Goal: Information Seeking & Learning: Learn about a topic

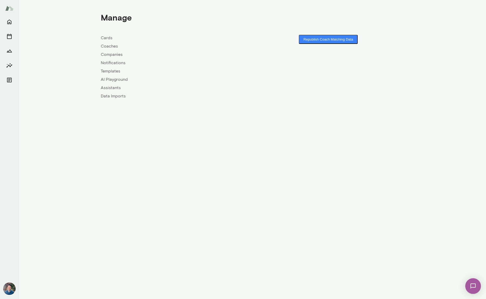
click at [114, 45] on link "Coaches" at bounding box center [177, 46] width 152 height 6
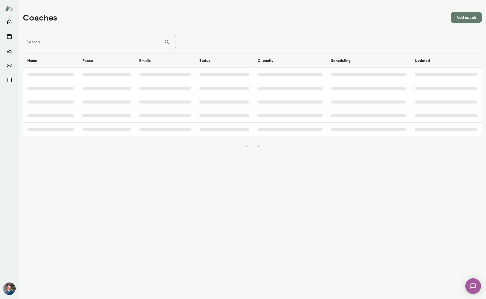
click at [103, 44] on input "Search..." at bounding box center [93, 42] width 141 height 15
type input "*"
type input "*****"
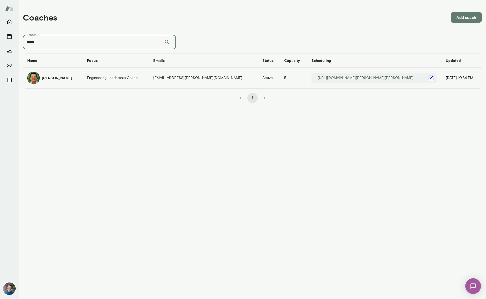
click at [57, 80] on h6 "Brandon Chinn" at bounding box center [57, 77] width 30 height 5
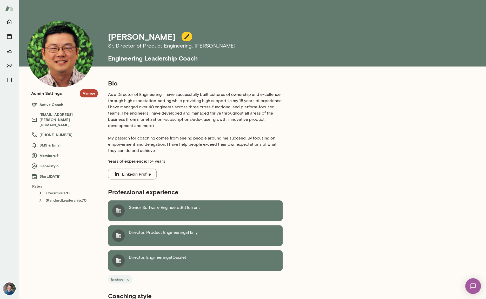
click at [85, 93] on button "Manage" at bounding box center [89, 93] width 18 height 8
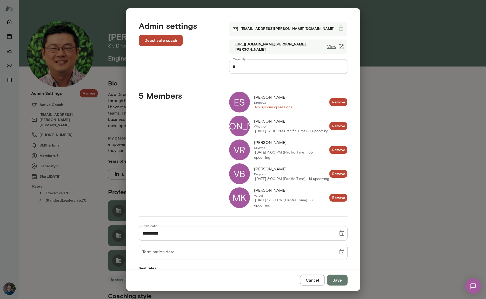
click at [243, 103] on div "ES" at bounding box center [239, 102] width 21 height 21
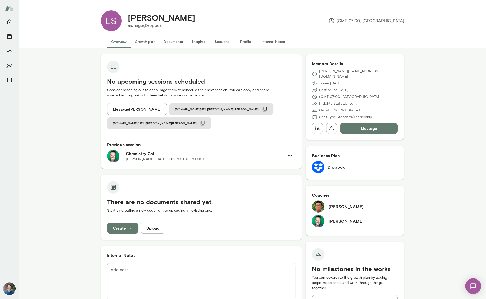
click at [303, 130] on div "No upcoming sessions scheduled Consider reaching out to encourage them to sched…" at bounding box center [253, 293] width 304 height 479
click at [220, 44] on button "Sessions" at bounding box center [222, 41] width 23 height 12
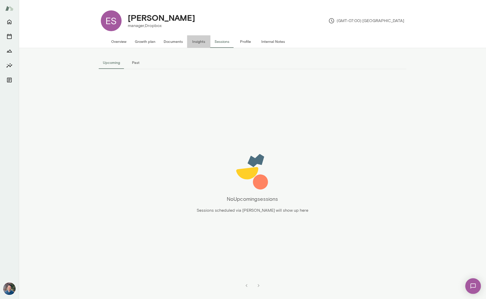
click at [200, 40] on button "Insights" at bounding box center [198, 41] width 23 height 12
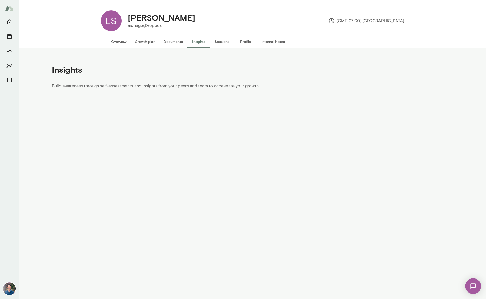
click at [217, 40] on button "Sessions" at bounding box center [222, 41] width 23 height 12
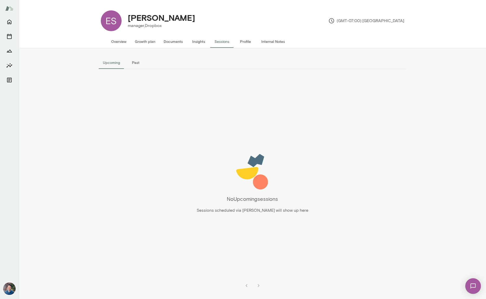
click at [139, 56] on div "Upcoming Past No Upcoming sessions Sessions scheduled via Mento will show up he…" at bounding box center [253, 173] width 312 height 251
click at [139, 59] on button "Past" at bounding box center [135, 62] width 23 height 12
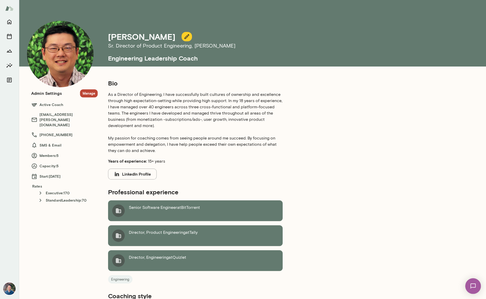
click at [88, 92] on button "Manage" at bounding box center [89, 93] width 18 height 8
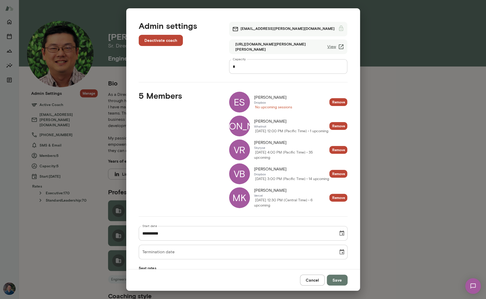
click at [318, 284] on button "Cancel" at bounding box center [312, 280] width 25 height 11
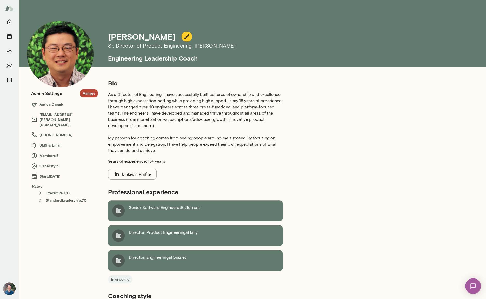
click at [320, 126] on div "Bio As a Director of Engineering, I have successfully built cultures of ownersh…" at bounding box center [252, 242] width 308 height 326
